Goal: Transaction & Acquisition: Obtain resource

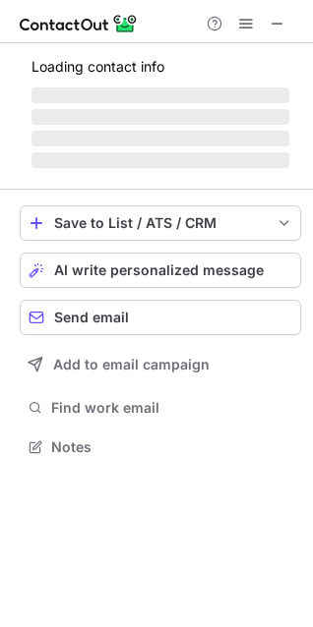
scroll to position [445, 313]
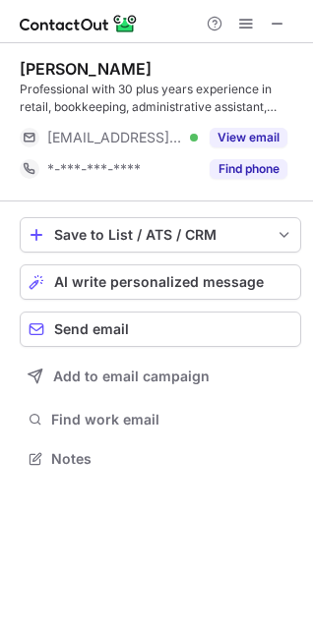
scroll to position [445, 313]
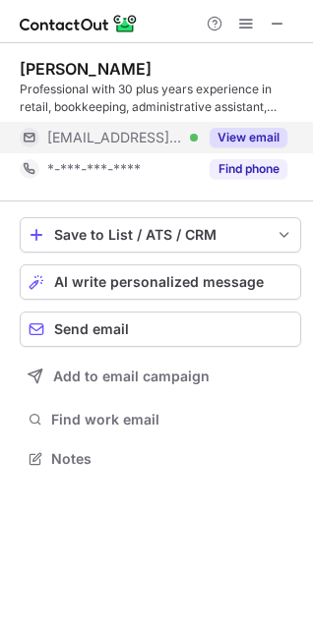
click at [247, 141] on button "View email" at bounding box center [248, 138] width 78 height 20
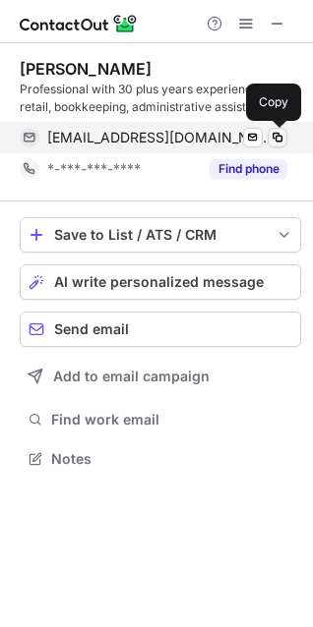
click at [276, 137] on span at bounding box center [277, 138] width 16 height 16
click at [281, 138] on span at bounding box center [277, 138] width 16 height 16
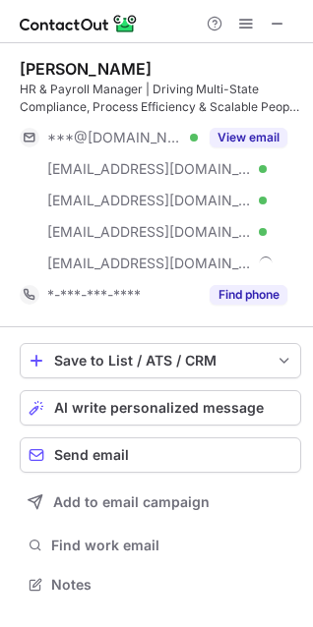
scroll to position [571, 313]
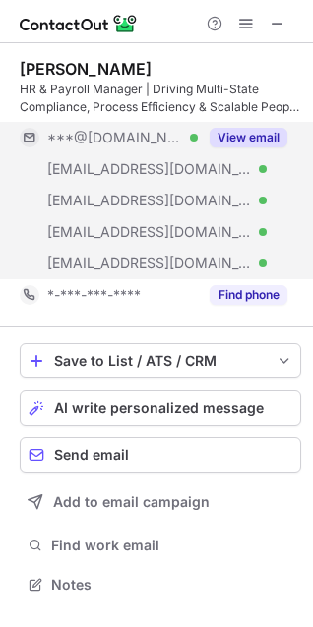
click at [229, 130] on button "View email" at bounding box center [248, 138] width 78 height 20
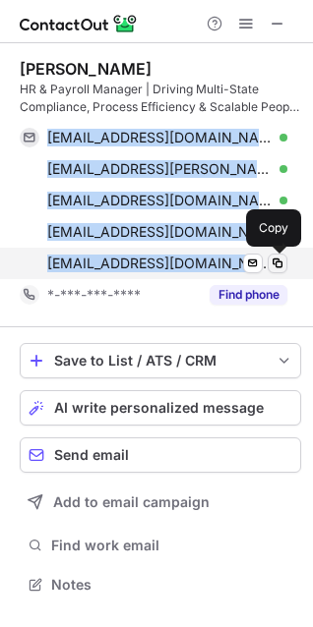
drag, startPoint x: 51, startPoint y: 131, endPoint x: 271, endPoint y: 264, distance: 257.7
click at [271, 264] on div "[EMAIL_ADDRESS][DOMAIN_NAME] Verified Send email Copy [EMAIL_ADDRESS][PERSON_NA…" at bounding box center [153, 200] width 267 height 157
copy div "[EMAIL_ADDRESS][DOMAIN_NAME] Verified Send email Copy [EMAIL_ADDRESS][PERSON_NA…"
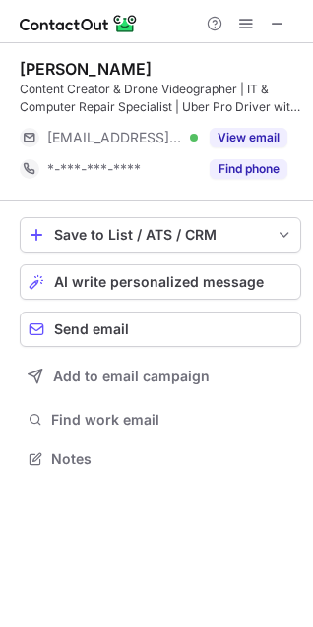
scroll to position [445, 313]
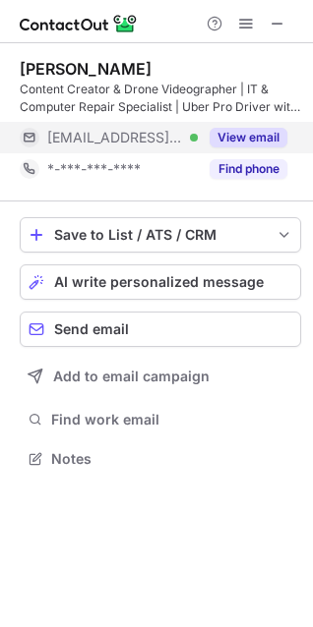
click at [238, 141] on button "View email" at bounding box center [248, 138] width 78 height 20
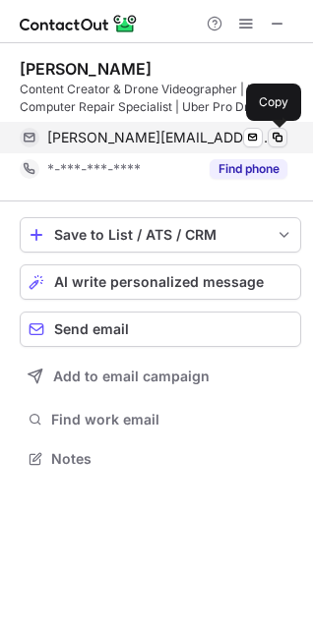
click at [274, 143] on span at bounding box center [277, 138] width 16 height 16
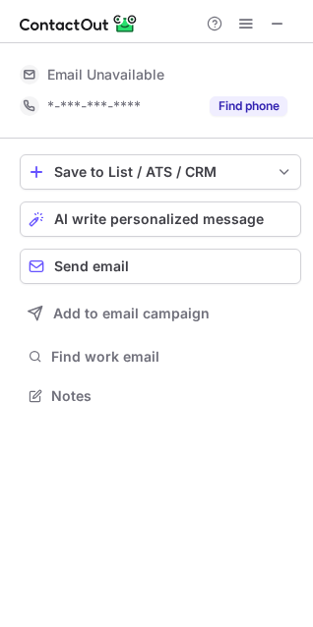
scroll to position [10, 10]
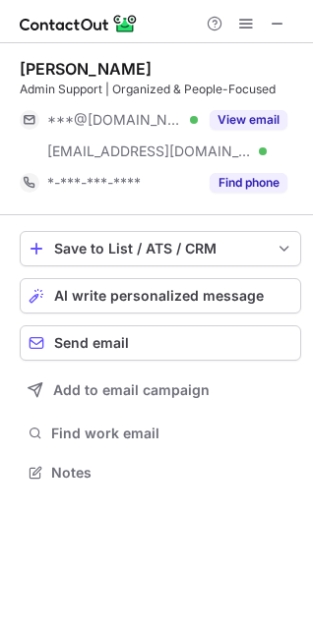
scroll to position [459, 313]
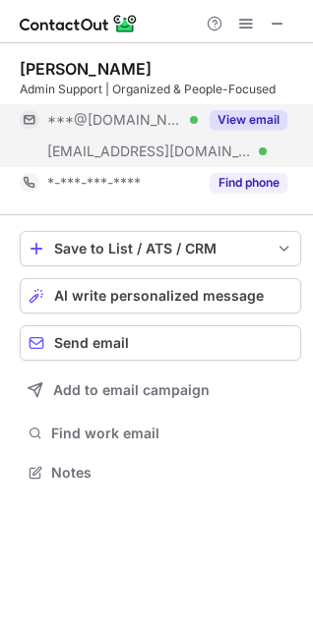
click at [242, 113] on button "View email" at bounding box center [248, 120] width 78 height 20
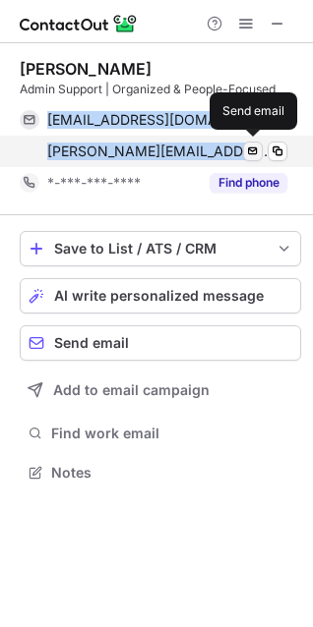
drag, startPoint x: 50, startPoint y: 117, endPoint x: 255, endPoint y: 158, distance: 208.6
click at [255, 158] on div "bhartshaw@gmail.com Verified Send email Copy brooke.hartshaw@patientfirst.com V…" at bounding box center [153, 135] width 267 height 63
copy div "bhartshaw@gmail.com Verified Send email Copy brooke.hartshaw@patientfirst.com V…"
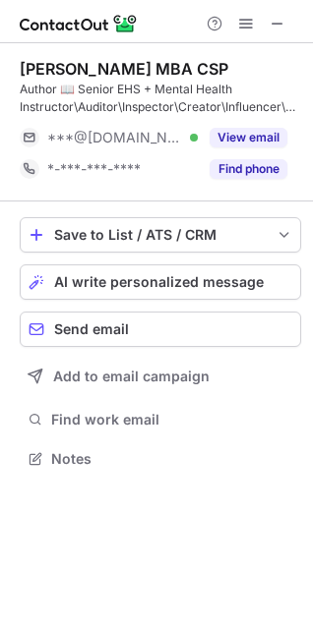
scroll to position [445, 313]
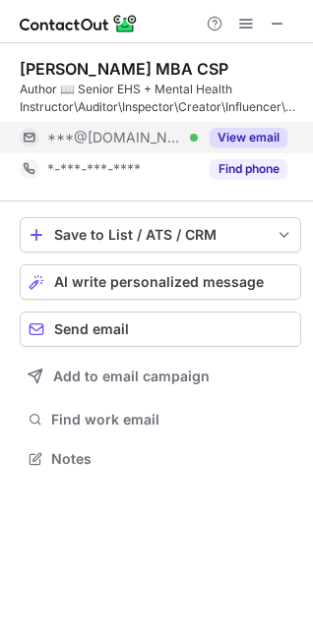
click at [243, 136] on button "View email" at bounding box center [248, 138] width 78 height 20
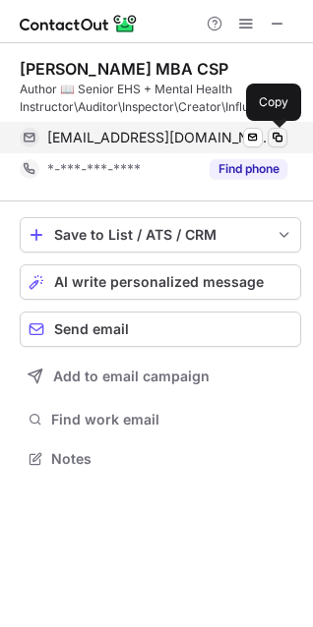
click at [274, 140] on span at bounding box center [277, 138] width 16 height 16
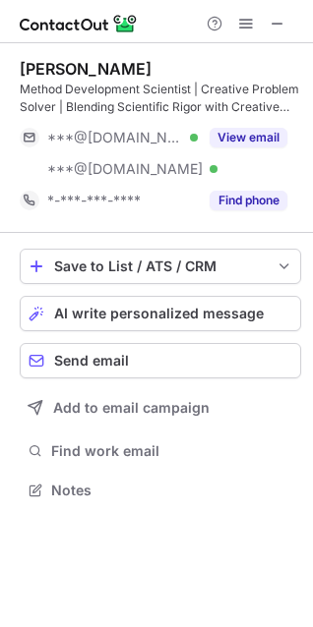
scroll to position [477, 313]
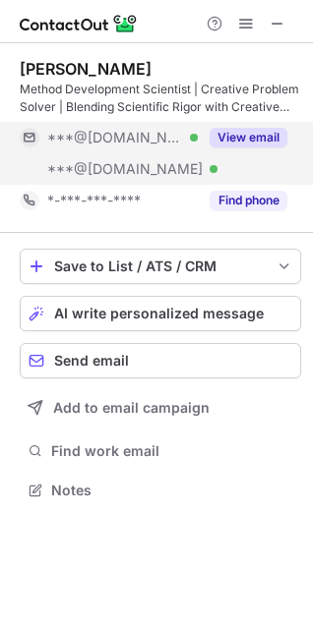
click at [217, 135] on button "View email" at bounding box center [248, 138] width 78 height 20
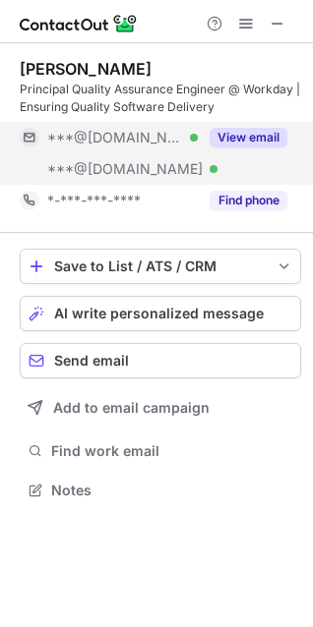
scroll to position [477, 313]
click at [274, 132] on button "View email" at bounding box center [248, 138] width 78 height 20
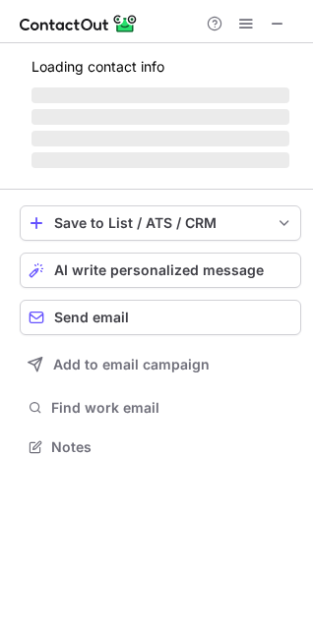
scroll to position [477, 313]
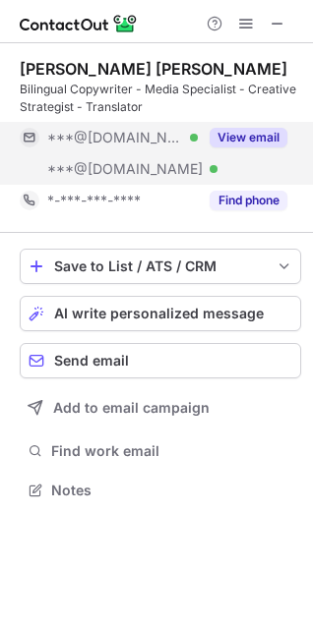
click at [233, 138] on button "View email" at bounding box center [248, 138] width 78 height 20
